Goal: Use online tool/utility: Utilize a website feature to perform a specific function

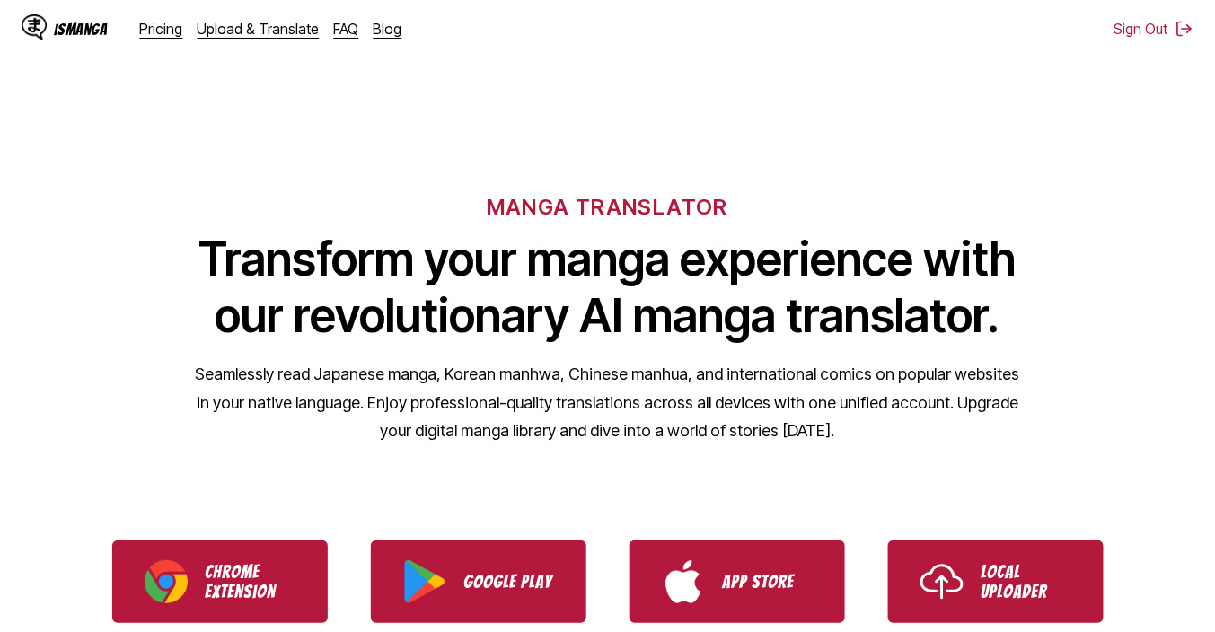
click at [1112, 607] on ul "Chrome Extension Google Play App Store Local Uploader" at bounding box center [607, 582] width 1215 height 126
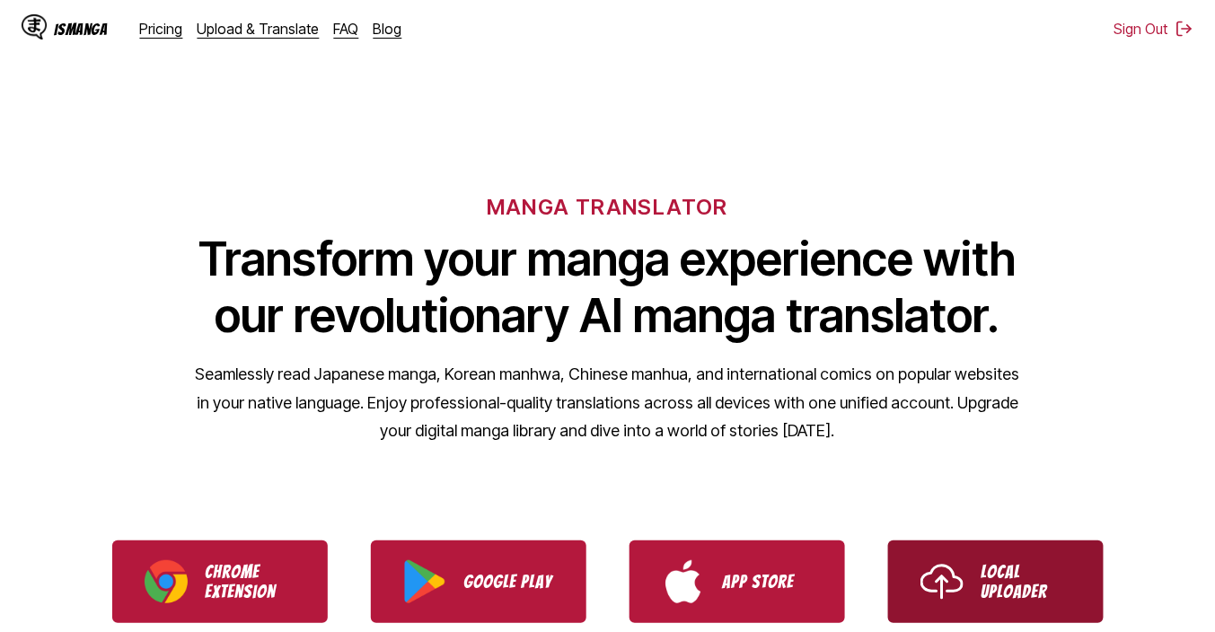
click at [1015, 564] on p "Local Uploader" at bounding box center [1027, 582] width 90 height 40
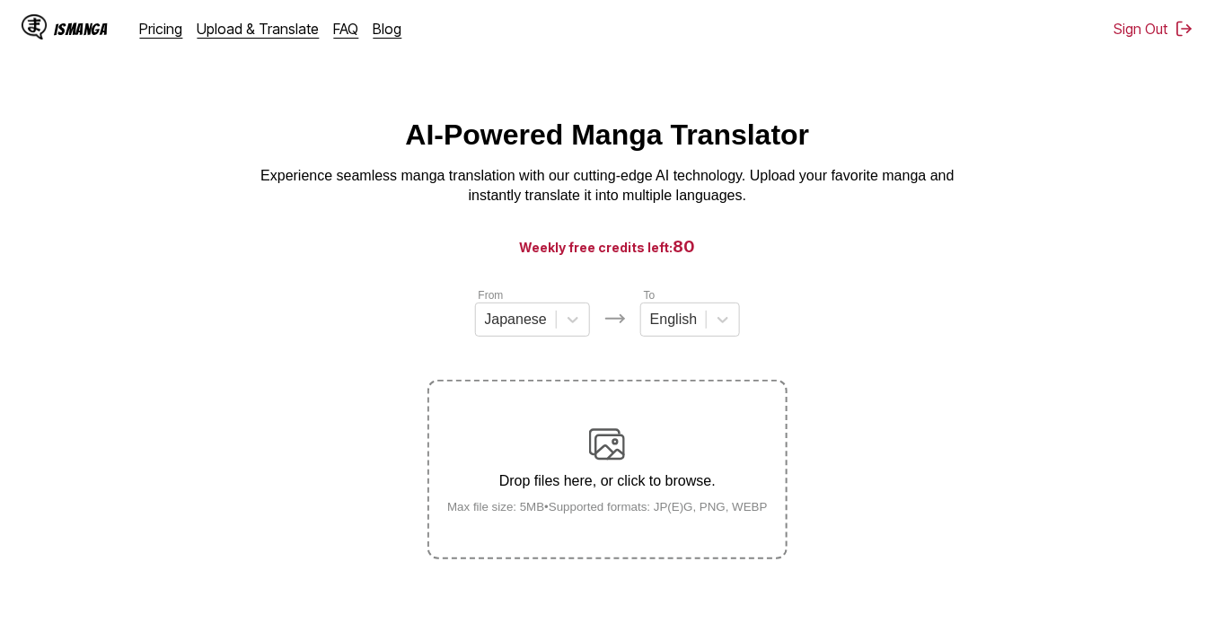
click at [626, 425] on label "Drop files here, or click to browse. Max file size: 5MB • Supported formats: JP…" at bounding box center [607, 470] width 356 height 176
click at [0, 0] on input "Drop files here, or click to browse. Max file size: 5MB • Supported formats: JP…" at bounding box center [0, 0] width 0 height 0
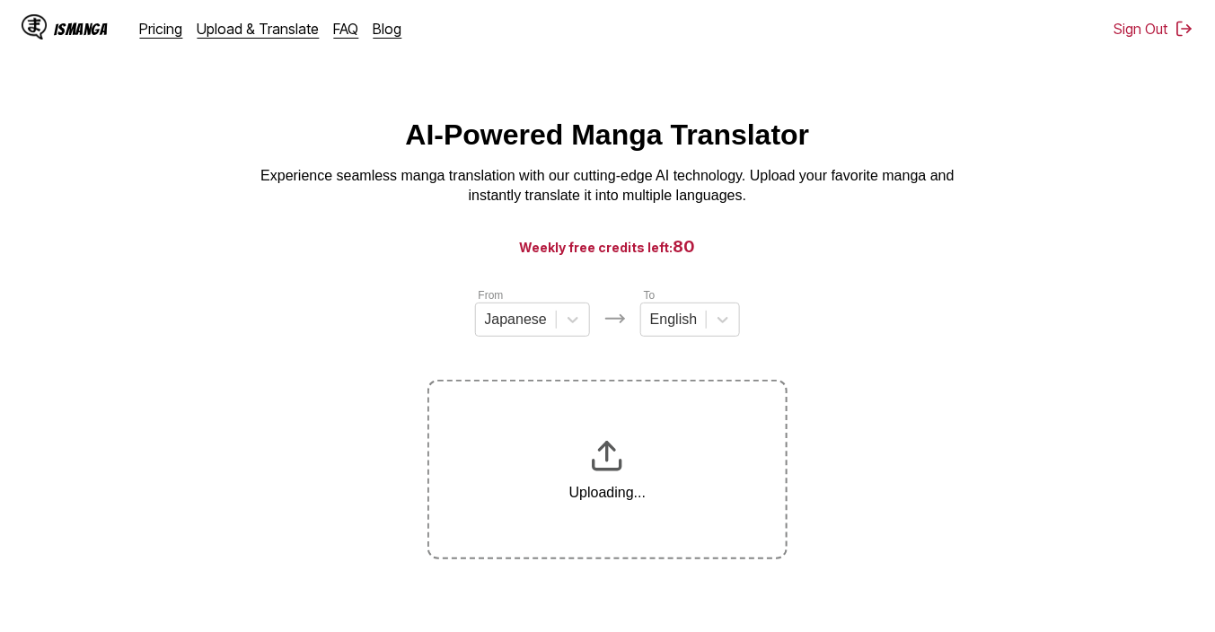
scroll to position [216, 0]
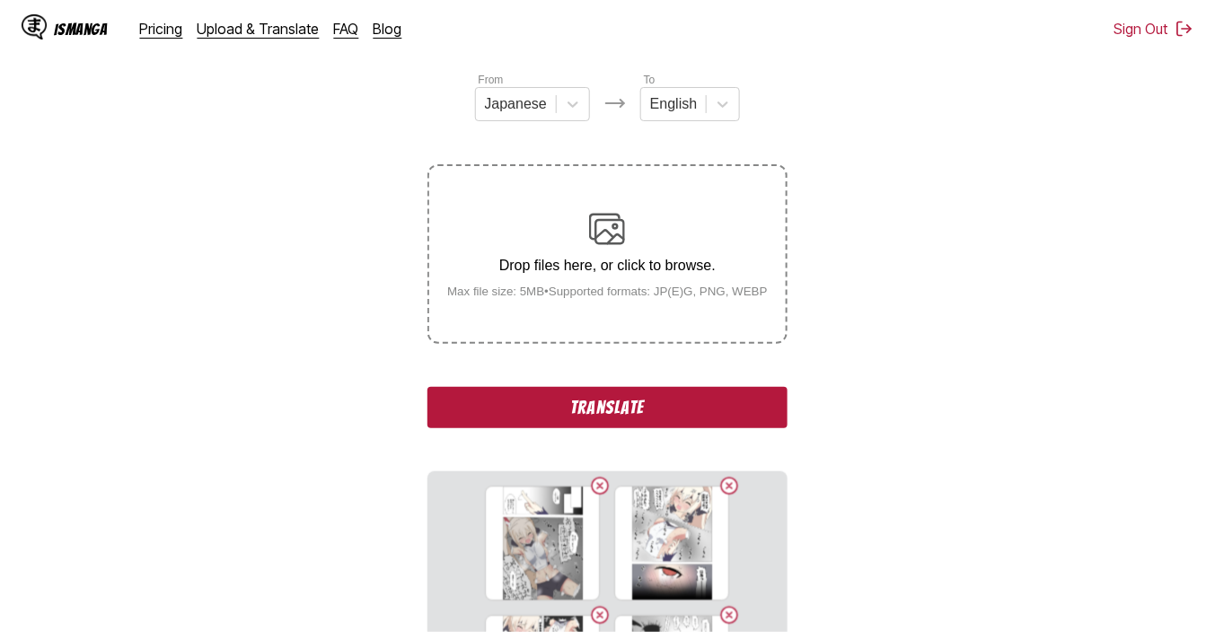
click at [645, 398] on button "Translate" at bounding box center [607, 407] width 359 height 41
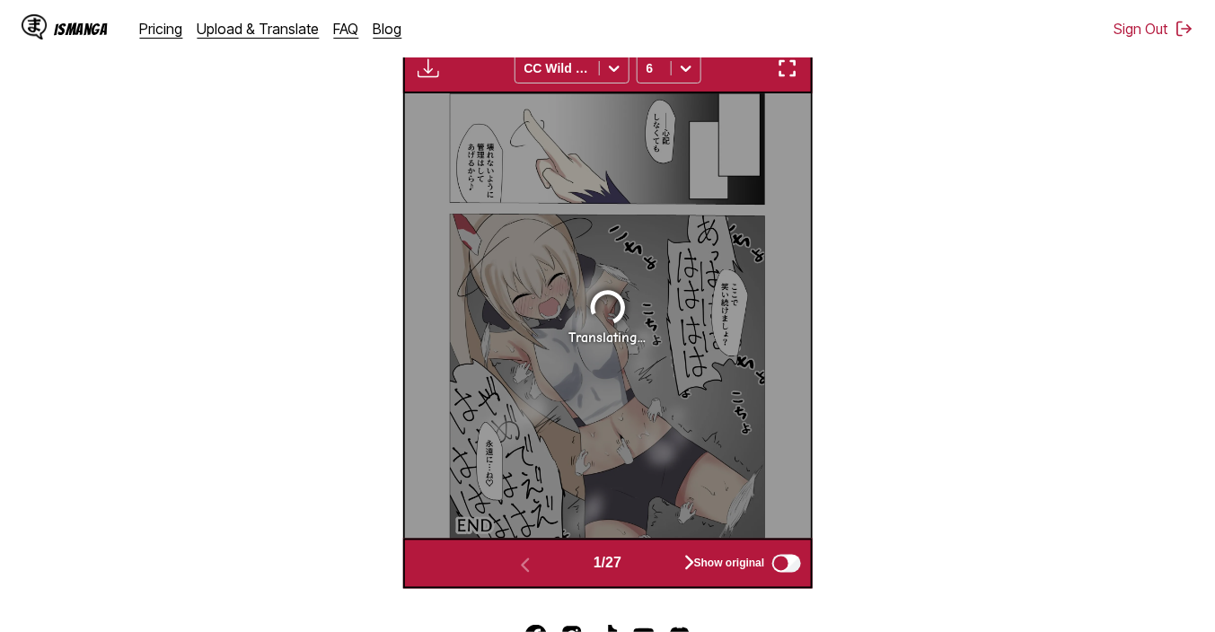
scroll to position [625, 0]
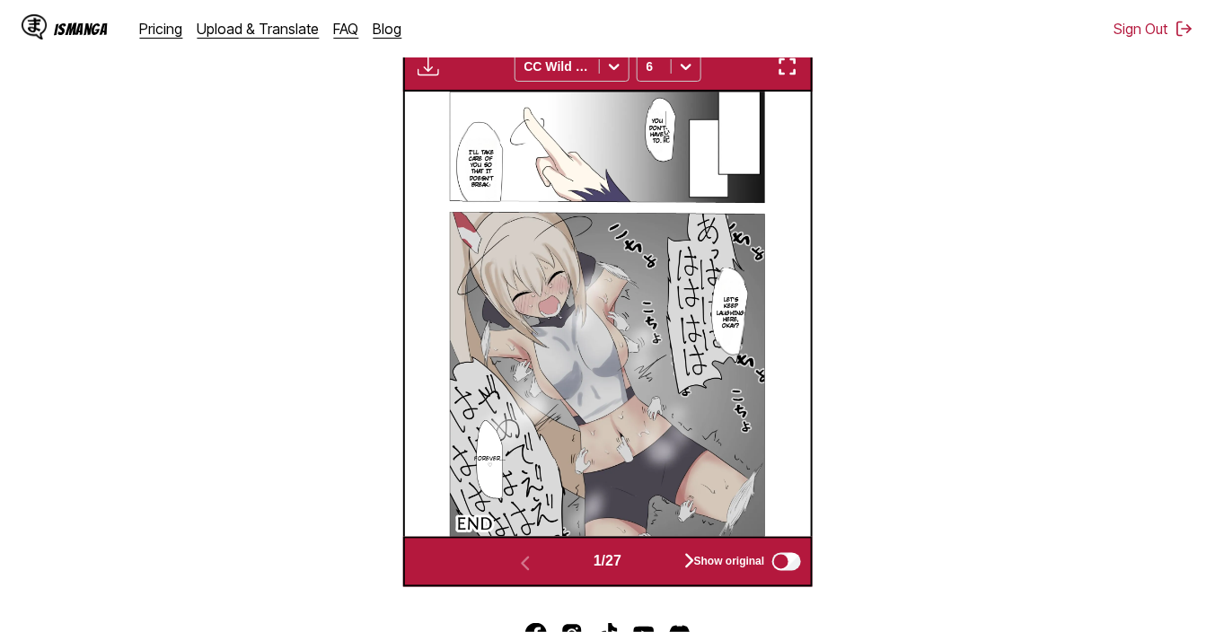
click at [786, 77] on img "button" at bounding box center [788, 67] width 22 height 22
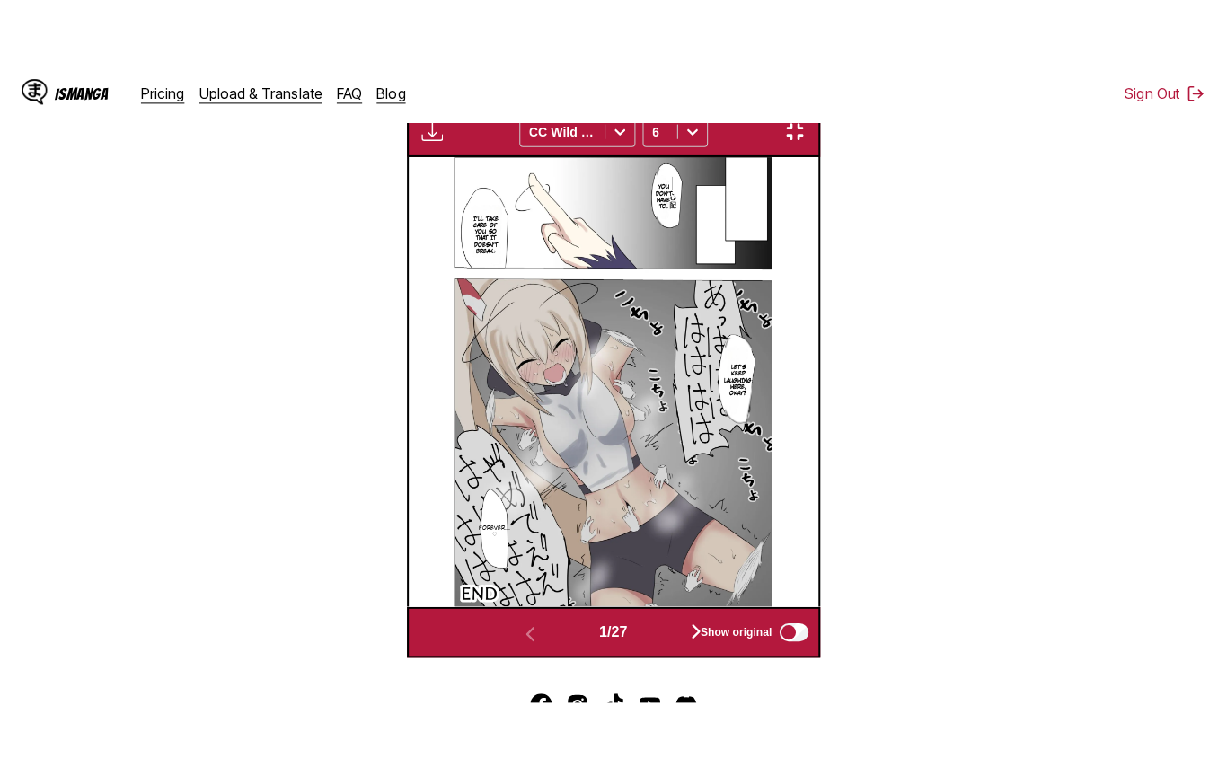
scroll to position [208, 0]
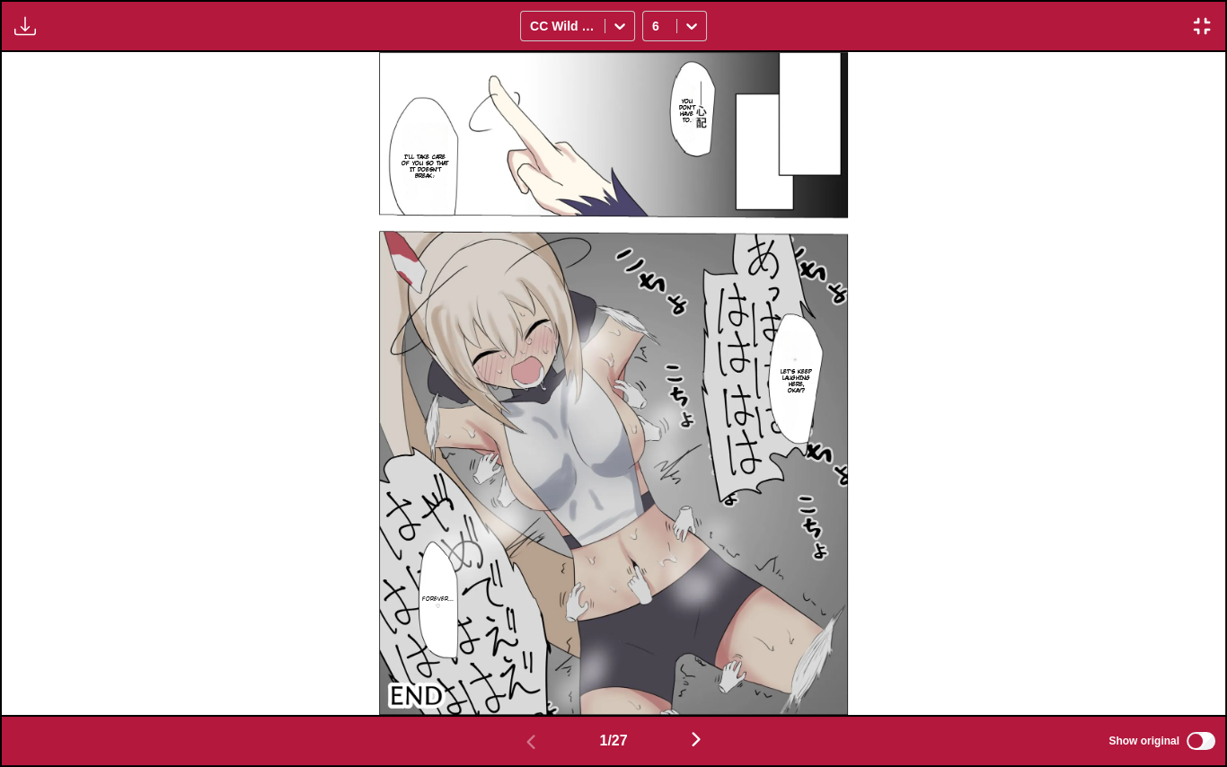
click at [695, 621] on img "button" at bounding box center [696, 739] width 22 height 22
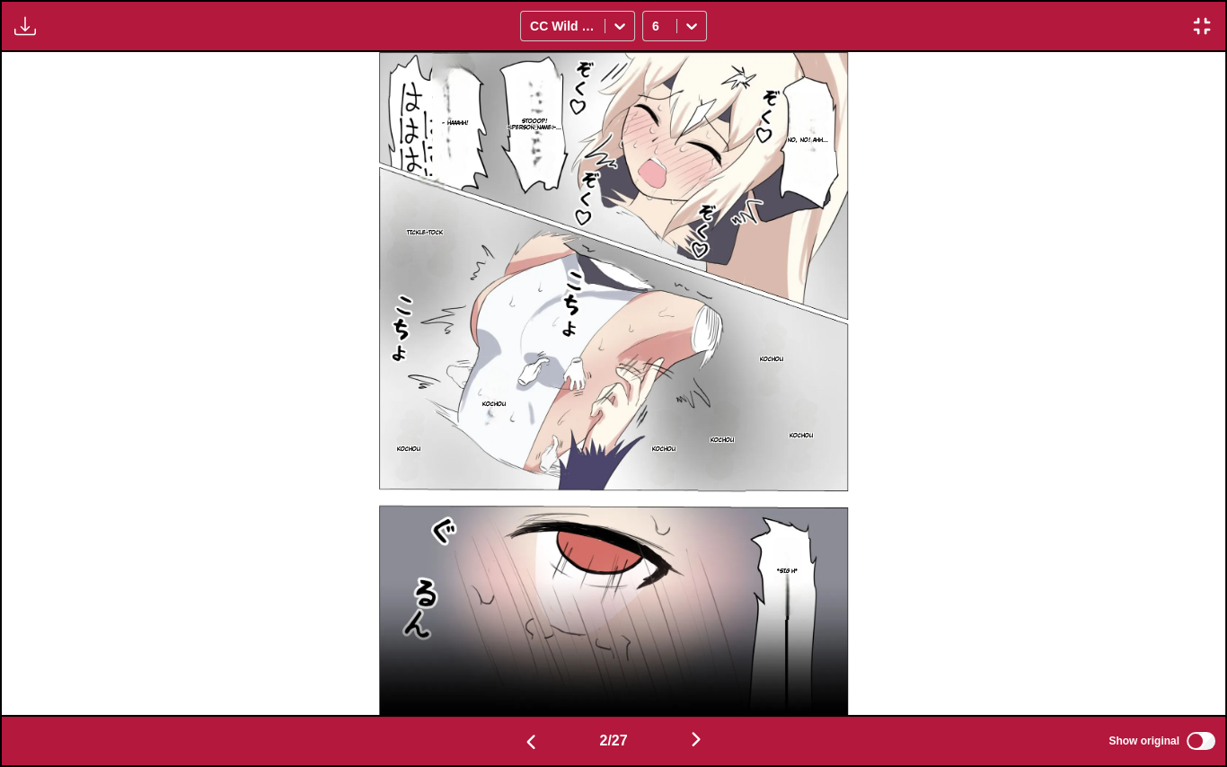
click at [695, 621] on img "button" at bounding box center [696, 739] width 22 height 22
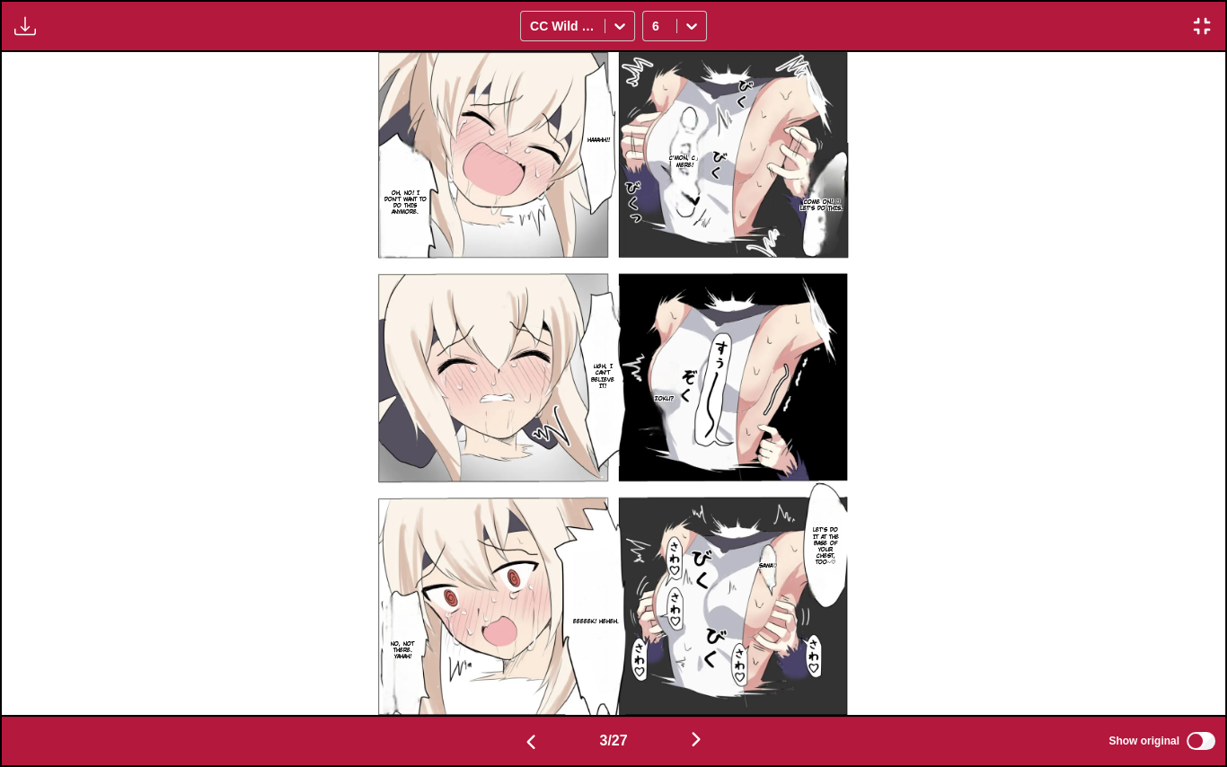
click at [695, 621] on img "button" at bounding box center [696, 739] width 22 height 22
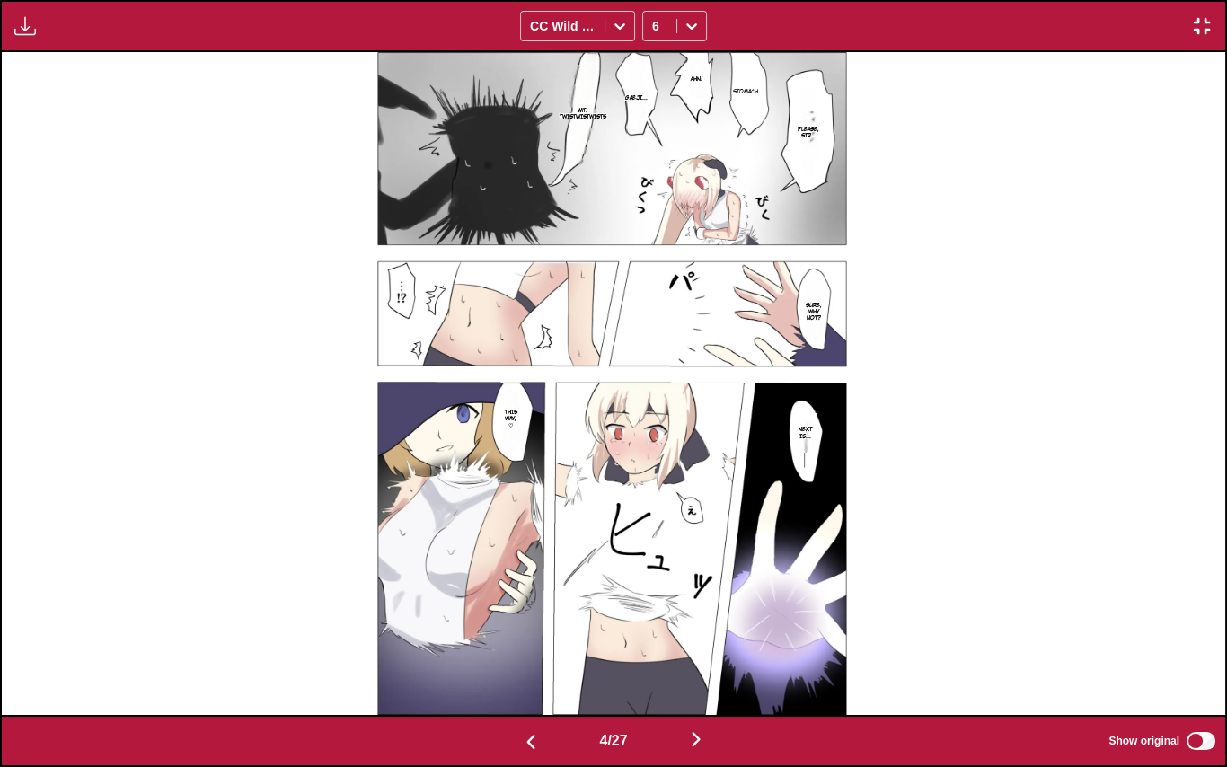
click at [695, 621] on img "button" at bounding box center [696, 739] width 22 height 22
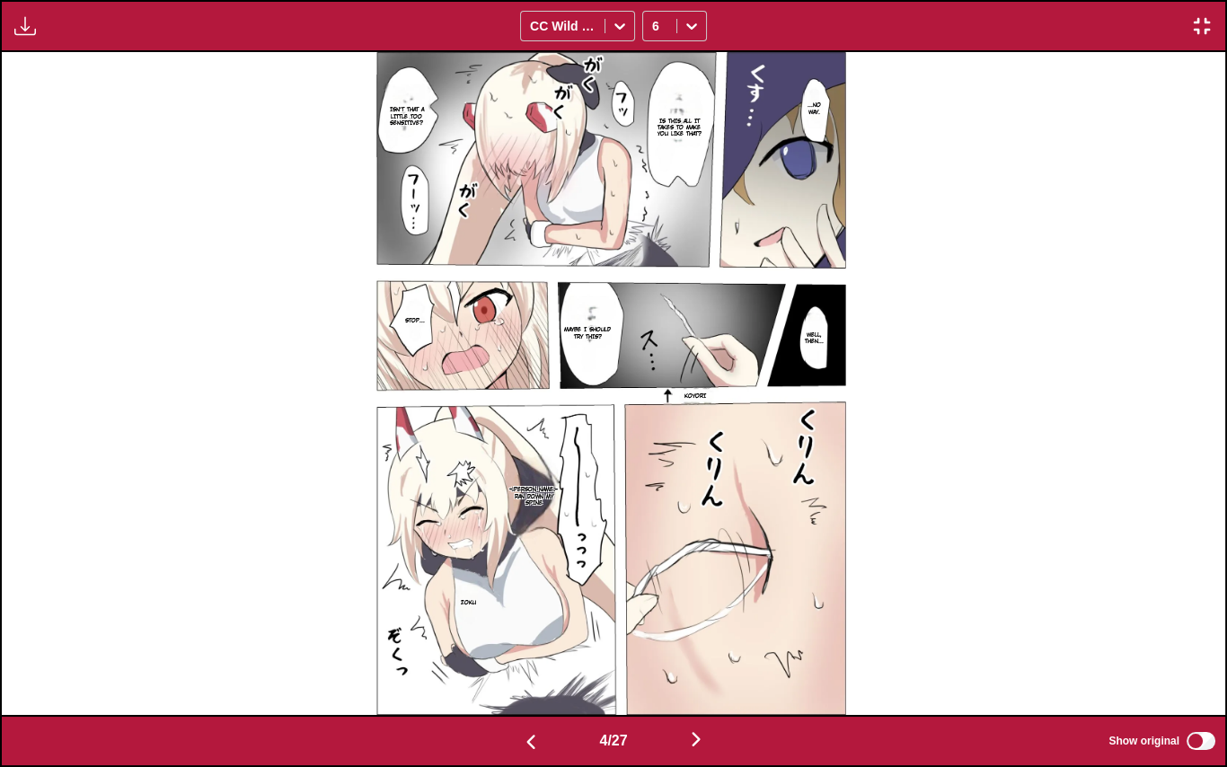
click at [695, 621] on img "button" at bounding box center [696, 739] width 22 height 22
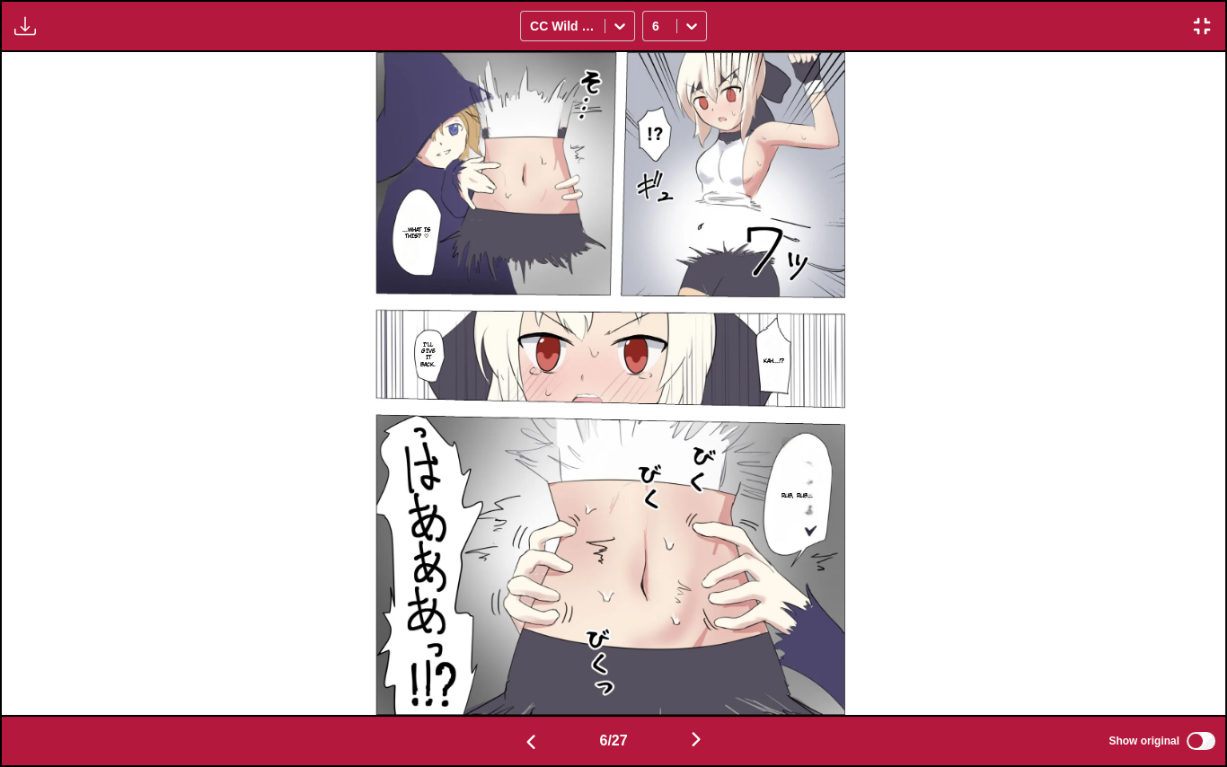
click at [695, 621] on img "button" at bounding box center [696, 739] width 22 height 22
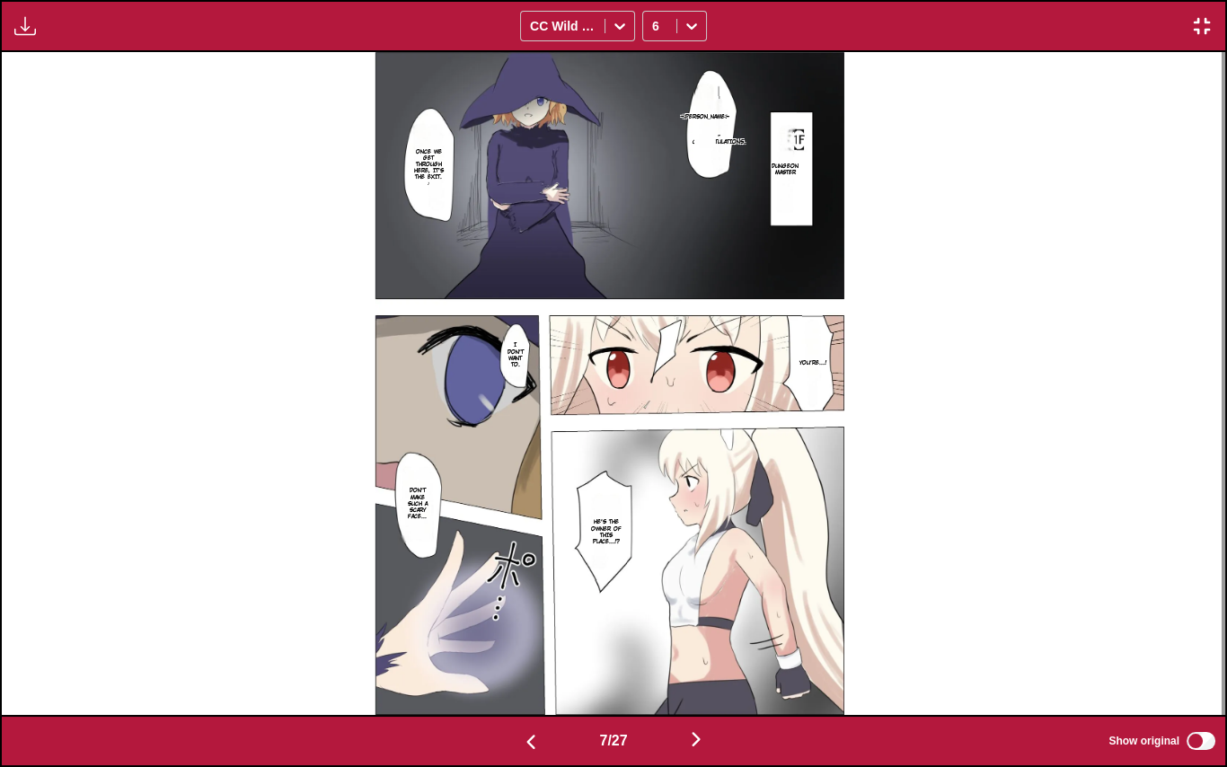
click at [695, 621] on img "button" at bounding box center [696, 739] width 22 height 22
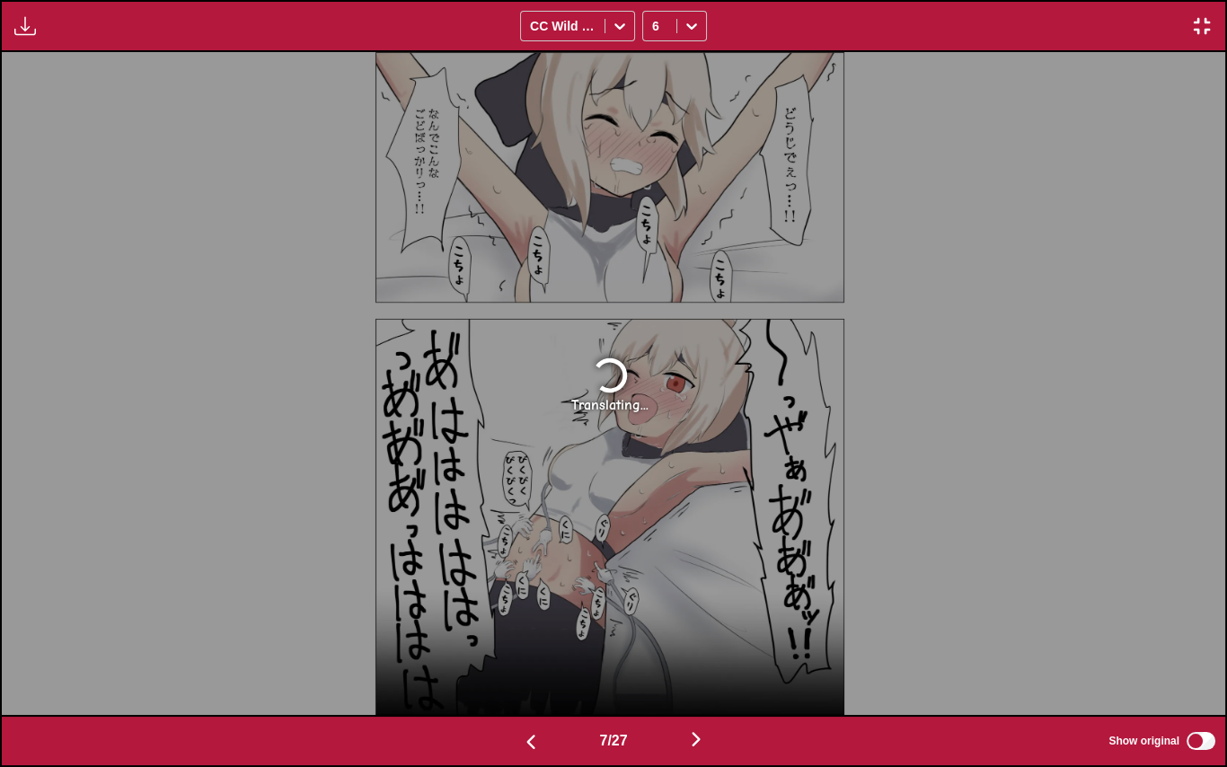
click at [695, 621] on img "button" at bounding box center [696, 739] width 22 height 22
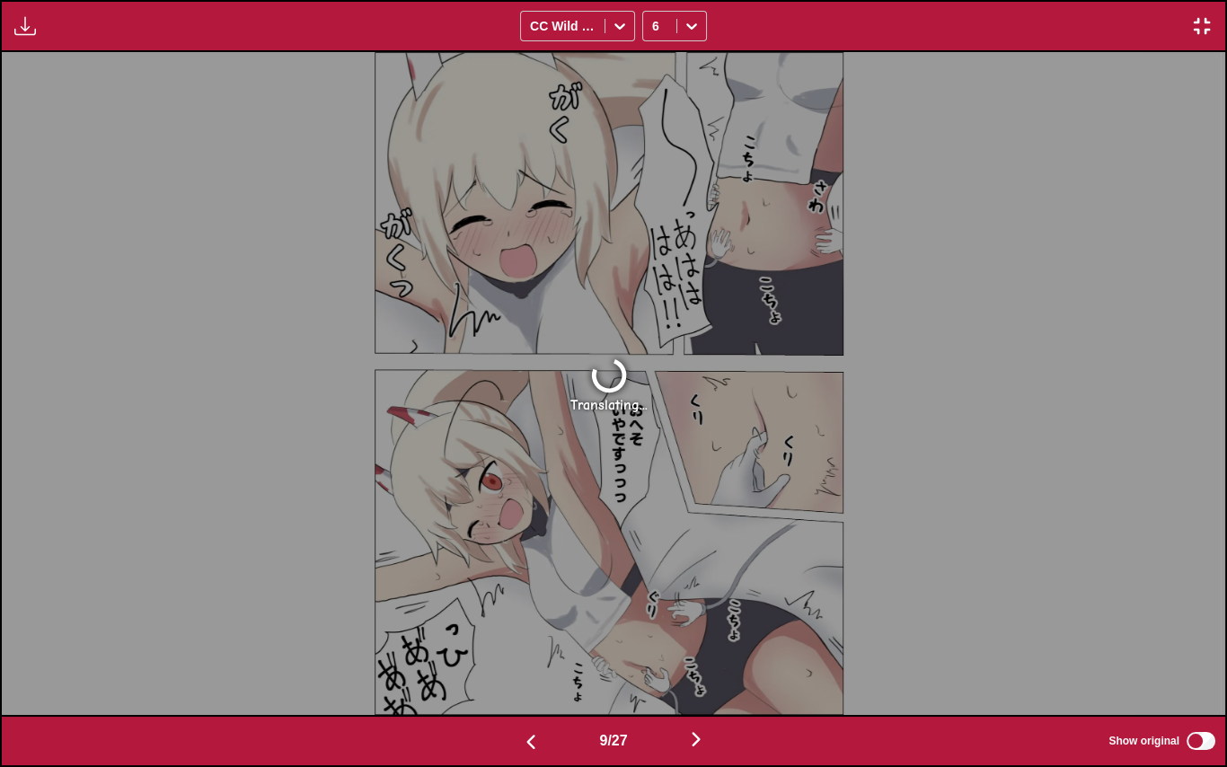
click at [695, 621] on img "button" at bounding box center [696, 739] width 22 height 22
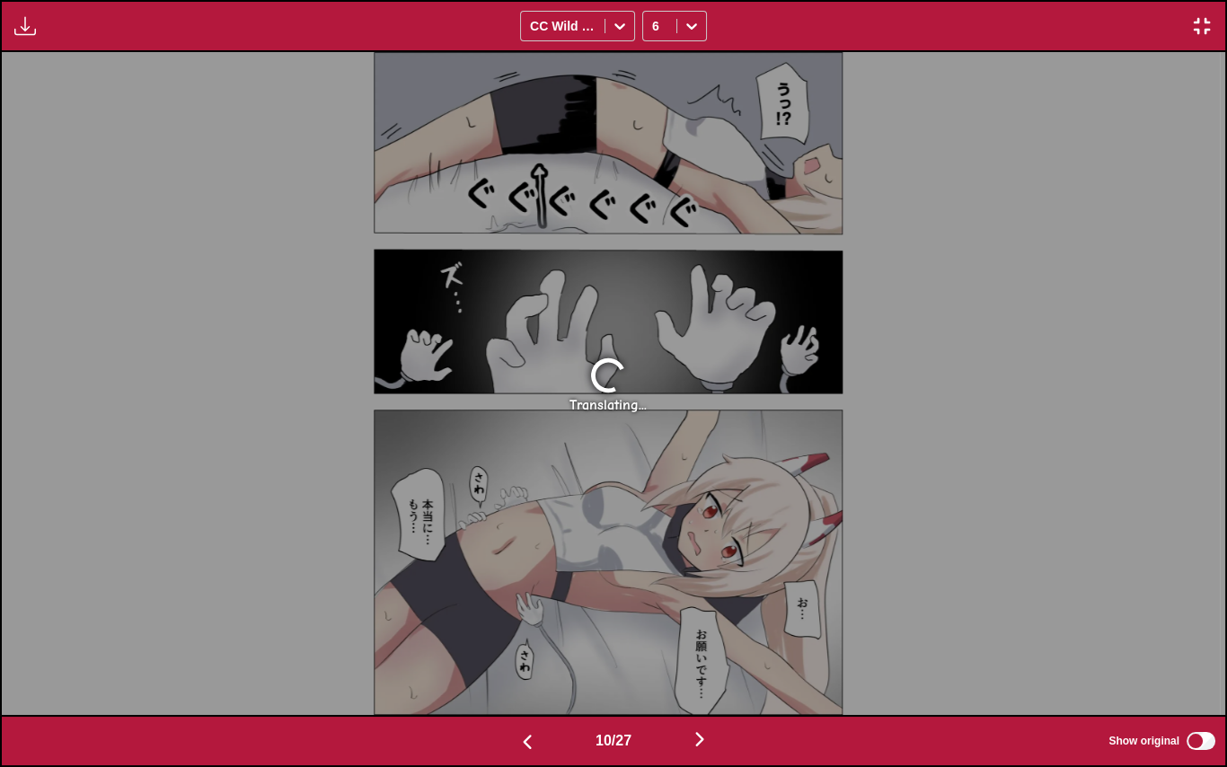
click at [695, 621] on img "button" at bounding box center [700, 739] width 22 height 22
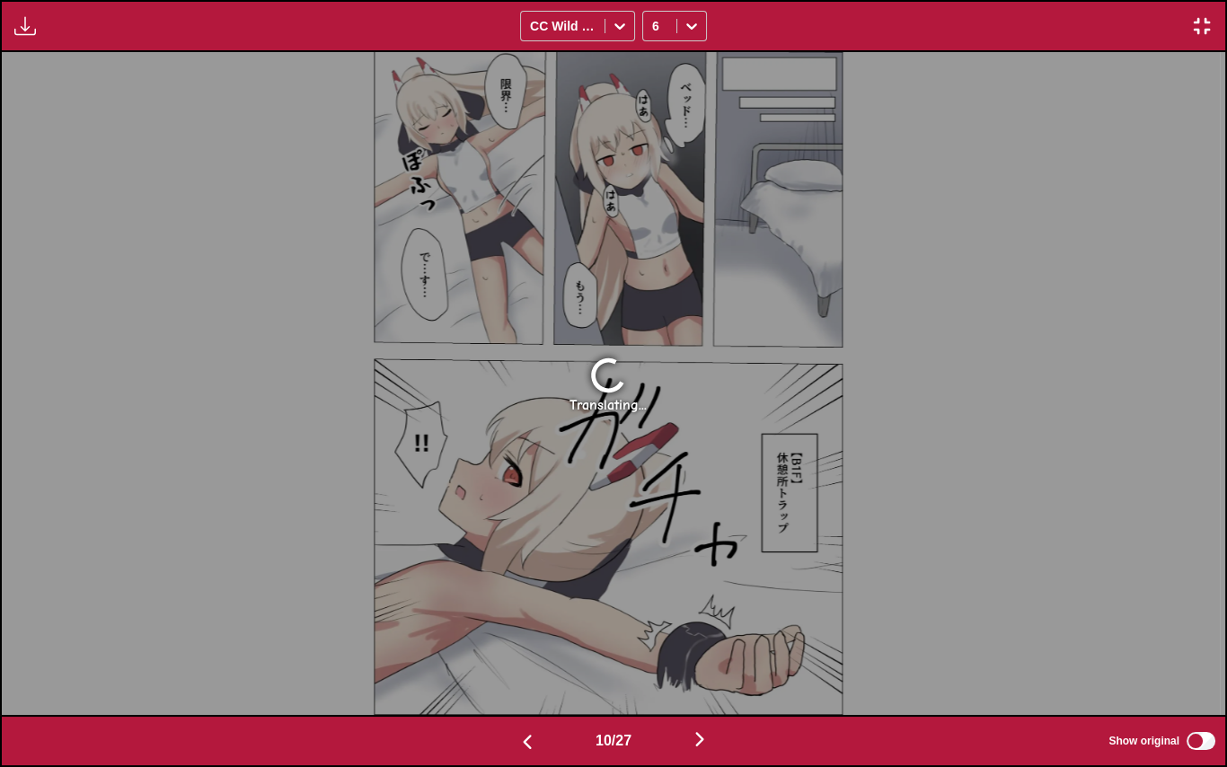
click at [695, 621] on img "button" at bounding box center [700, 739] width 22 height 22
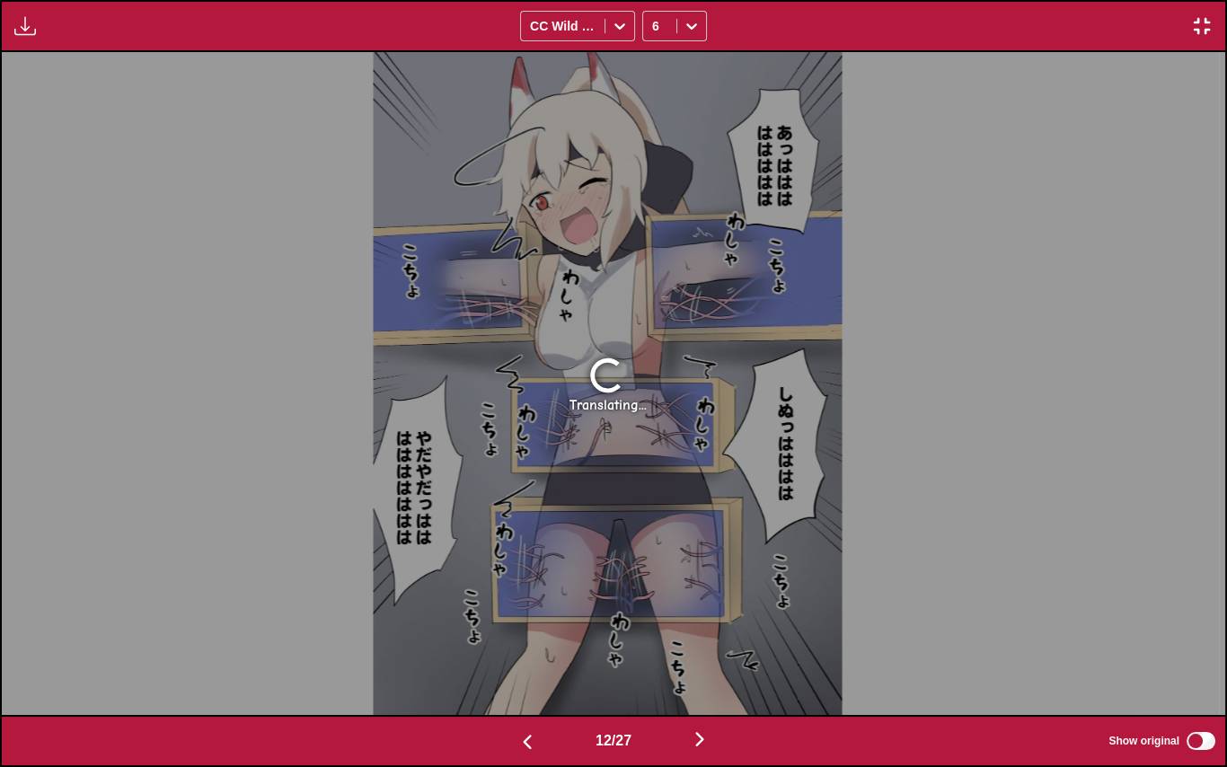
click at [695, 621] on img "button" at bounding box center [700, 739] width 22 height 22
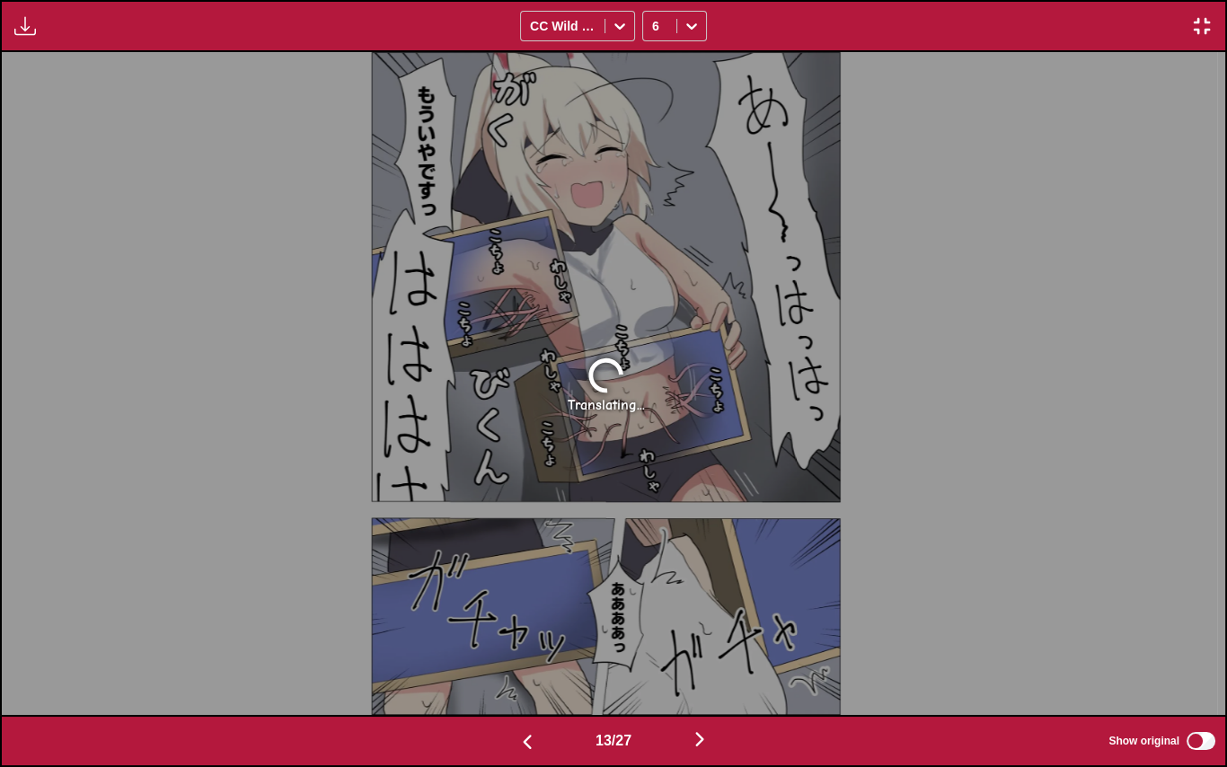
click at [695, 621] on img "button" at bounding box center [700, 739] width 22 height 22
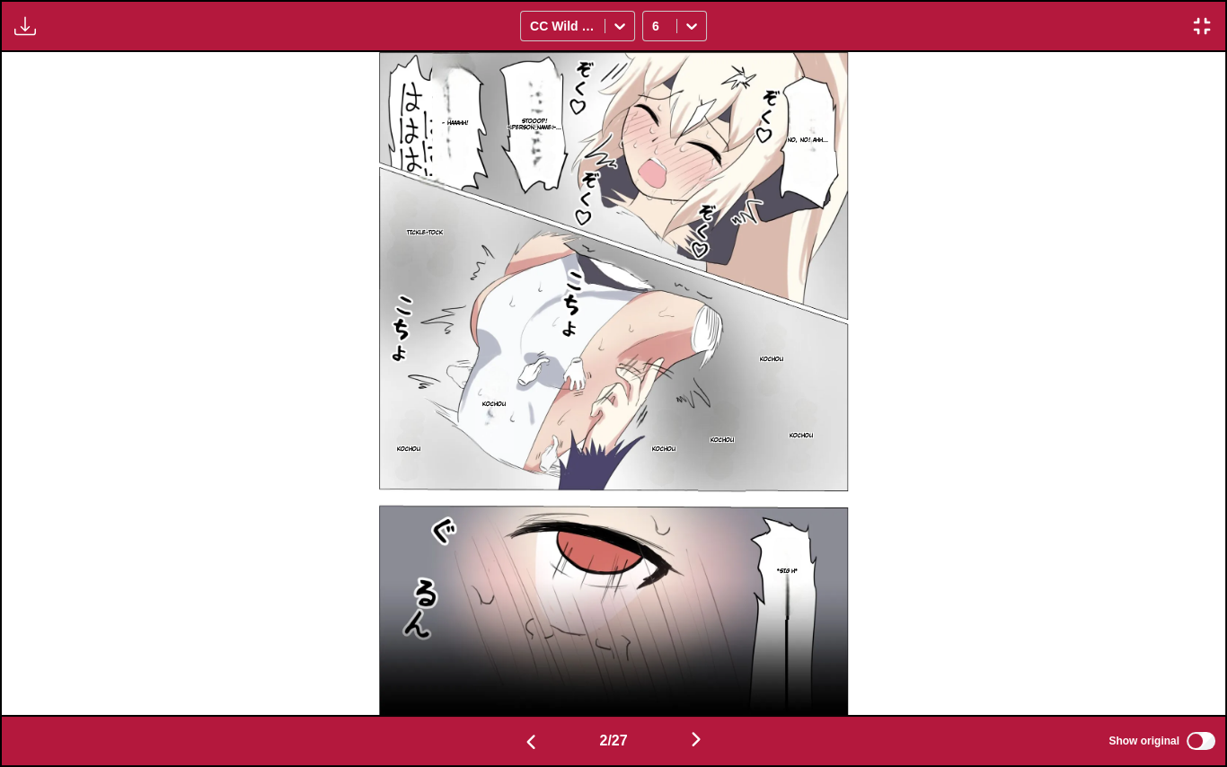
scroll to position [0, 0]
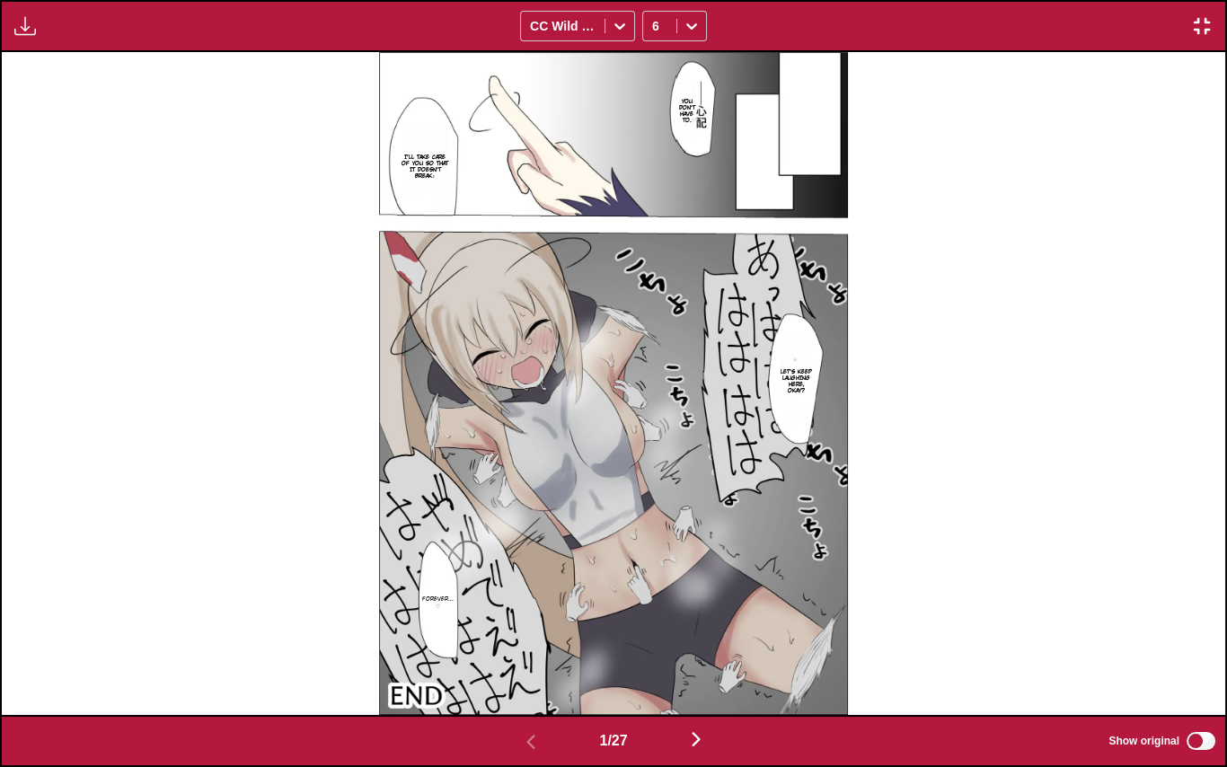
click at [754, 145] on img at bounding box center [614, 383] width 470 height 663
